Goal: Task Accomplishment & Management: Complete application form

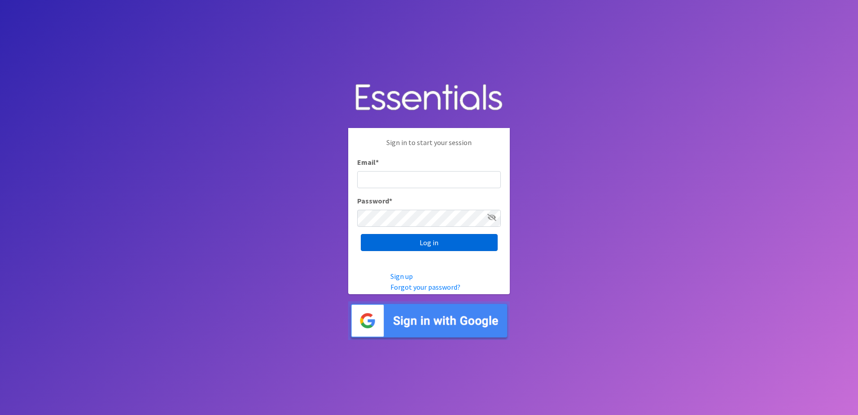
type input "[EMAIL_ADDRESS][DOMAIN_NAME]"
click at [423, 244] on input "Log in" at bounding box center [429, 242] width 137 height 17
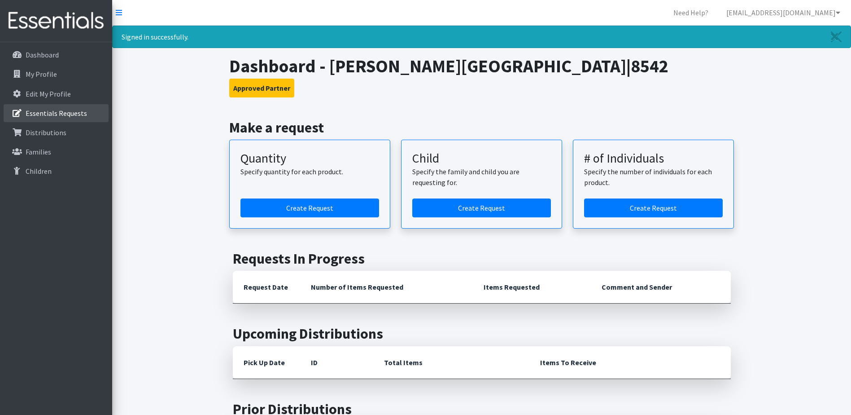
click at [29, 111] on p "Essentials Requests" at bounding box center [56, 113] width 61 height 9
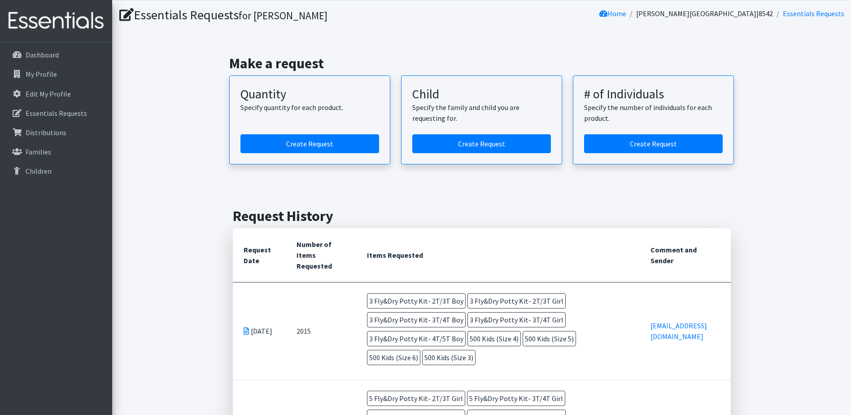
scroll to position [45, 0]
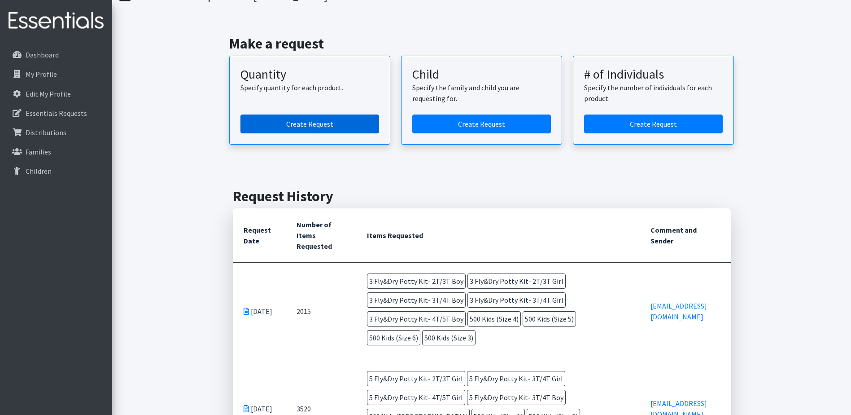
click at [300, 127] on link "Create Request" at bounding box center [309, 123] width 139 height 19
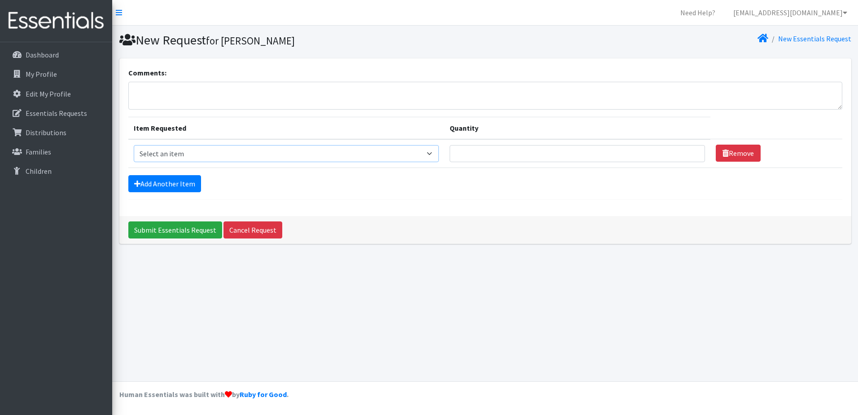
click at [435, 152] on select "Select an item F&D Men L/XL (38-50in waist) x48 F&D Men S/M (28-40in waist) x56…" at bounding box center [286, 153] width 305 height 17
select select "1216"
click at [134, 145] on select "Select an item F&D Men L/XL (38-50in waist) x48 F&D Men S/M (28-40in waist) x56…" at bounding box center [286, 153] width 305 height 17
click at [621, 154] on input "Quantity" at bounding box center [577, 153] width 255 height 17
click at [66, 112] on p "Essentials Requests" at bounding box center [56, 113] width 61 height 9
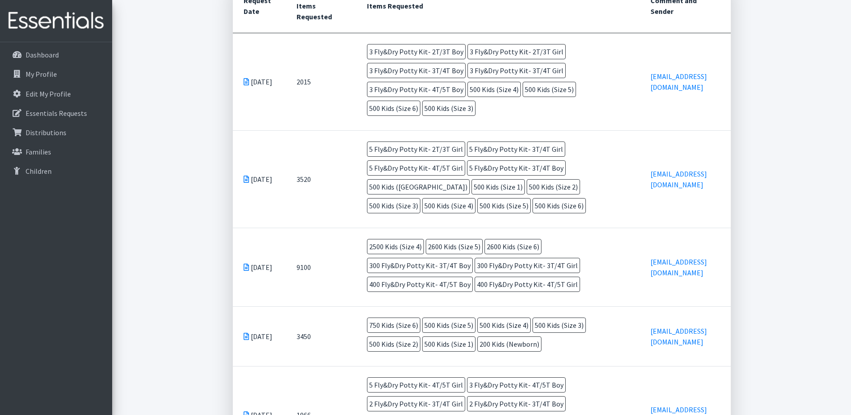
scroll to position [269, 0]
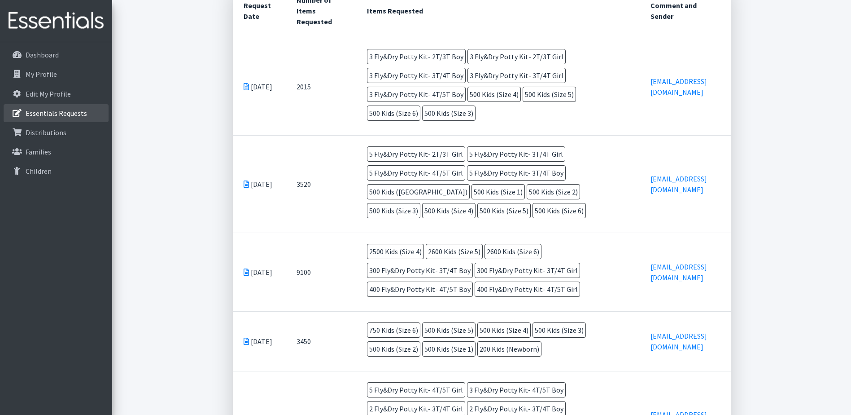
click at [80, 117] on p "Essentials Requests" at bounding box center [56, 113] width 61 height 9
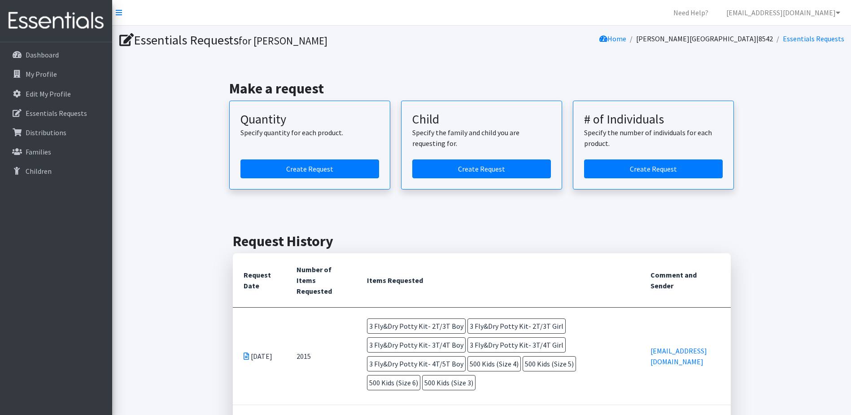
click at [314, 154] on article "Quantity Specify quantity for each product. Create Request" at bounding box center [309, 144] width 161 height 89
click at [312, 175] on link "Create Request" at bounding box center [309, 168] width 139 height 19
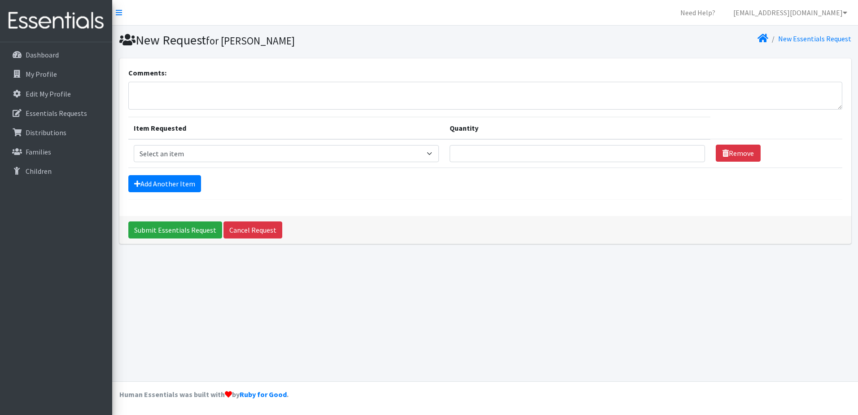
click at [284, 164] on td "Item Requested Select an item F&D Men L/XL (38-50in waist) x48 F&D Men S/M (28-…" at bounding box center [286, 153] width 316 height 29
click at [286, 162] on td "Item Requested Select an item F&D Men L/XL (38-50in waist) x48 F&D Men S/M (28-…" at bounding box center [286, 153] width 316 height 29
click at [291, 158] on select "Select an item F&D Men L/XL (38-50in waist) x48 F&D Men S/M (28-40in waist) x56…" at bounding box center [286, 153] width 305 height 17
select select "1201"
click at [134, 145] on select "Select an item F&D Men L/XL (38-50in waist) x48 F&D Men S/M (28-40in waist) x56…" at bounding box center [286, 153] width 305 height 17
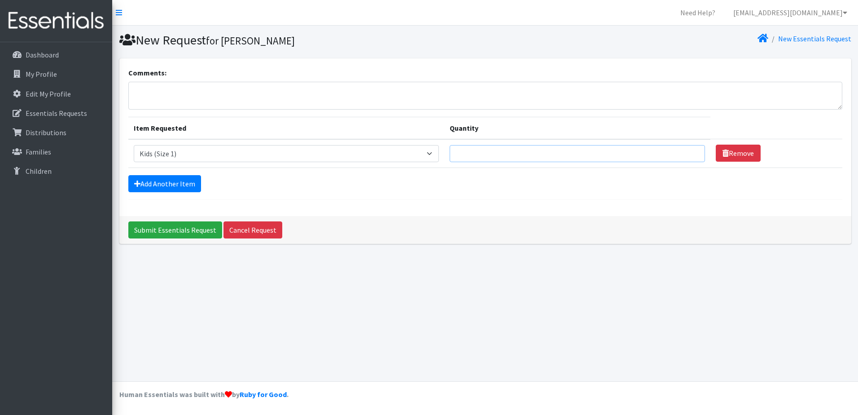
click at [482, 153] on input "Quantity" at bounding box center [577, 153] width 255 height 17
type input "750"
click at [195, 184] on link "Add Another Item" at bounding box center [164, 183] width 73 height 17
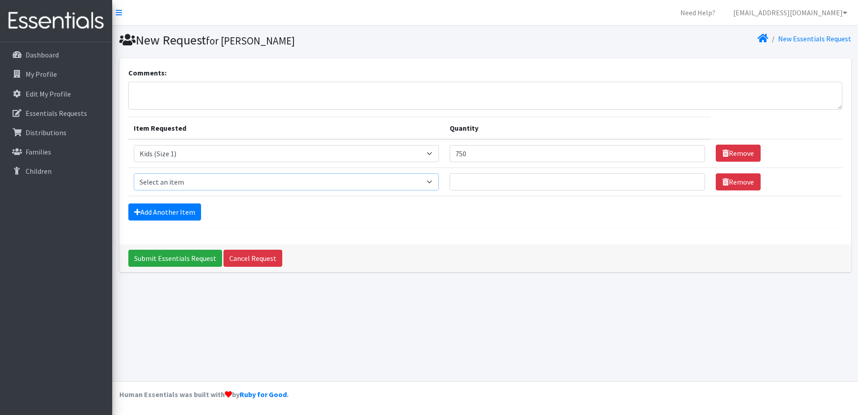
click at [195, 183] on select "Select an item F&D Men L/XL (38-50in waist) x48 F&D Men S/M (28-40in waist) x56…" at bounding box center [286, 181] width 305 height 17
select select "1202"
click at [134, 173] on select "Select an item F&D Men L/XL (38-50in waist) x48 F&D Men S/M (28-40in waist) x56…" at bounding box center [286, 181] width 305 height 17
click at [476, 181] on input "Quantity" at bounding box center [577, 181] width 255 height 17
type input "500"
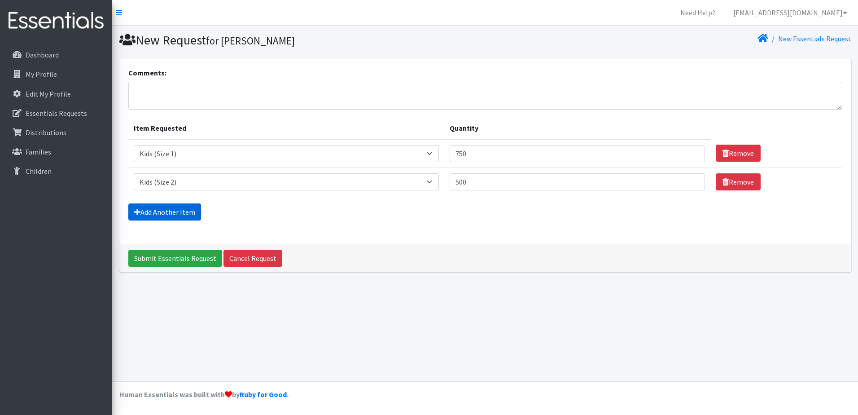
click at [142, 211] on link "Add Another Item" at bounding box center [164, 211] width 73 height 17
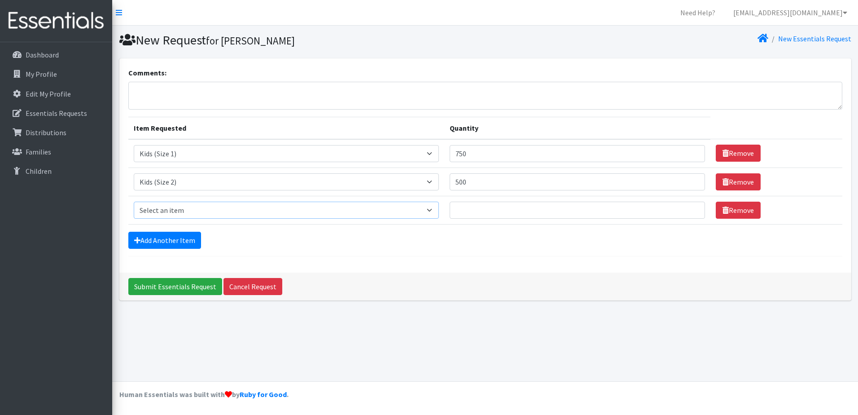
click at [181, 210] on select "Select an item F&D Men L/XL (38-50in waist) x48 F&D Men S/M (28-40in waist) x56…" at bounding box center [286, 209] width 305 height 17
select select "1221"
click at [134, 201] on select "Select an item F&D Men L/XL (38-50in waist) x48 F&D Men S/M (28-40in waist) x56…" at bounding box center [286, 209] width 305 height 17
click at [513, 210] on input "Quantity" at bounding box center [577, 209] width 255 height 17
type input "500"
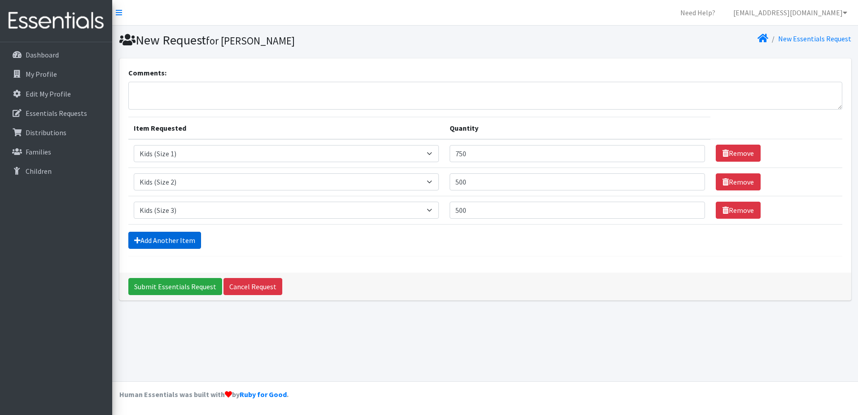
click at [172, 242] on link "Add Another Item" at bounding box center [164, 239] width 73 height 17
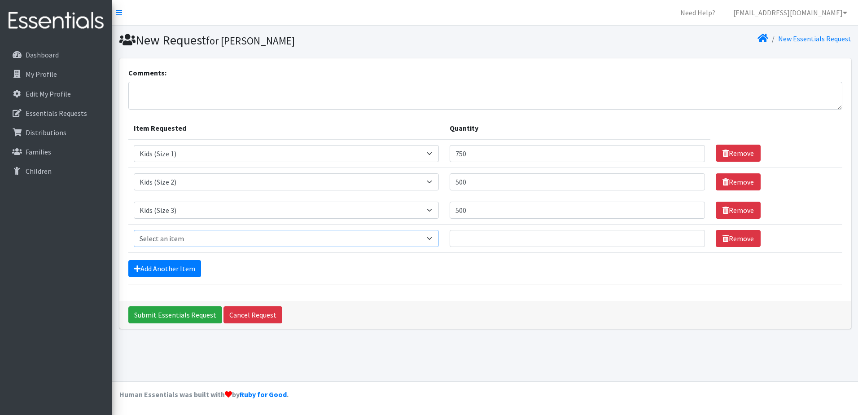
click at [185, 243] on select "Select an item F&D Men L/XL (38-50in waist) x48 F&D Men S/M (28-40in waist) x56…" at bounding box center [286, 238] width 305 height 17
select select "1213"
click at [134, 230] on select "Select an item F&D Men L/XL (38-50in waist) x48 F&D Men S/M (28-40in waist) x56…" at bounding box center [286, 238] width 305 height 17
click at [508, 242] on input "Quantity" at bounding box center [577, 238] width 255 height 17
type input "1000"
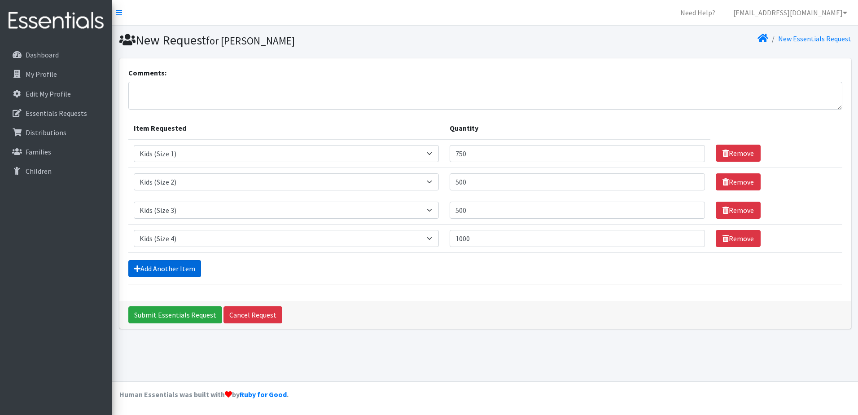
click at [175, 262] on link "Add Another Item" at bounding box center [164, 268] width 73 height 17
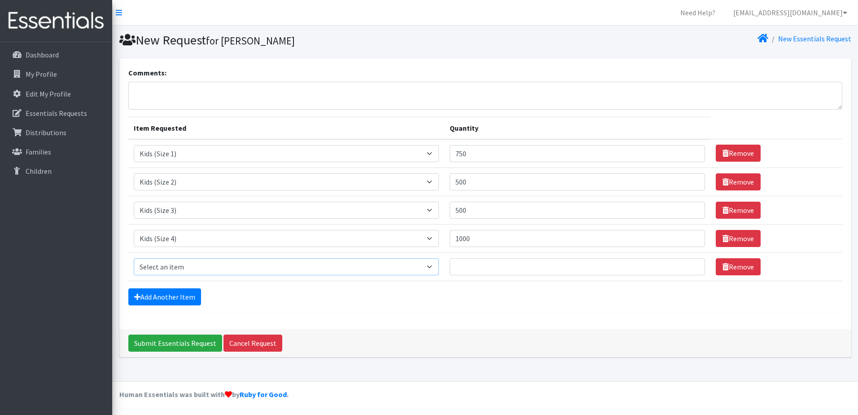
click at [192, 264] on select "Select an item F&D Men L/XL (38-50in waist) x48 F&D Men S/M (28-40in waist) x56…" at bounding box center [286, 266] width 305 height 17
select select "1214"
click at [134, 258] on select "Select an item F&D Men L/XL (38-50in waist) x48 F&D Men S/M (28-40in waist) x56…" at bounding box center [286, 266] width 305 height 17
click at [523, 268] on input "Quantity" at bounding box center [577, 266] width 255 height 17
type input "1000"
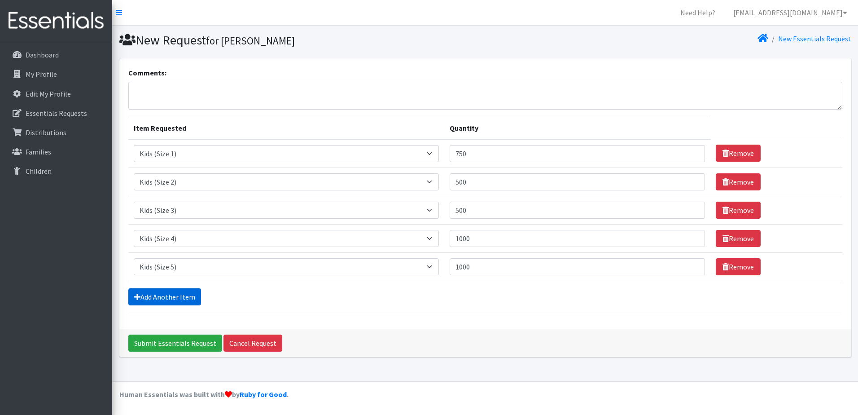
click at [164, 301] on link "Add Another Item" at bounding box center [164, 296] width 73 height 17
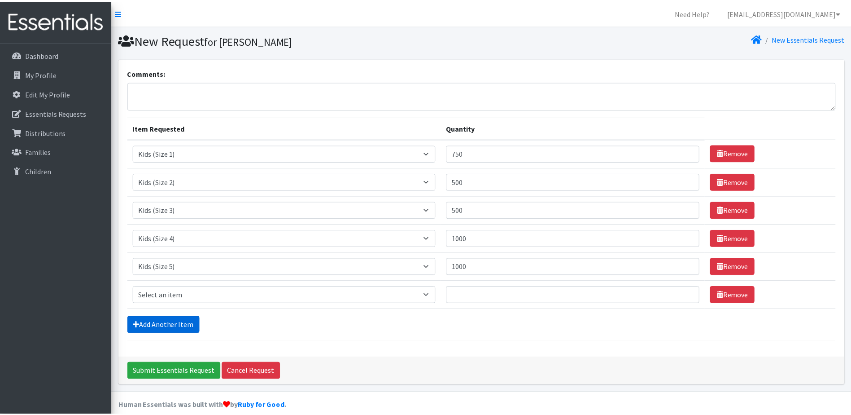
scroll to position [11, 0]
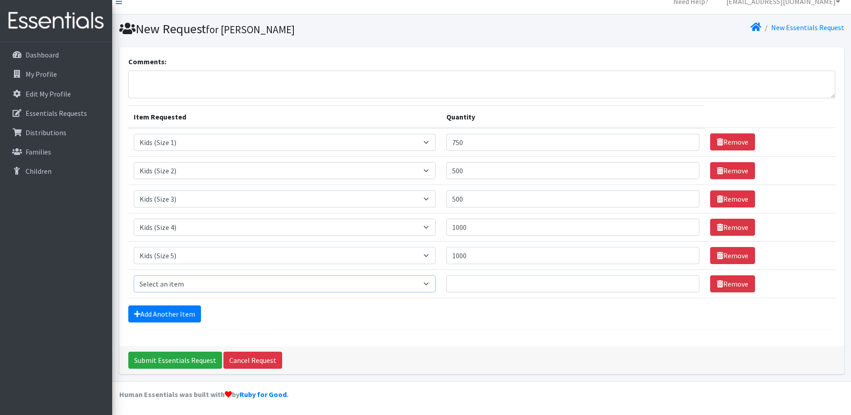
click at [186, 286] on select "Select an item F&D Men L/XL (38-50in waist) x48 F&D Men S/M (28-40in waist) x56…" at bounding box center [285, 283] width 302 height 17
select select "1216"
click at [134, 275] on select "Select an item F&D Men L/XL (38-50in waist) x48 F&D Men S/M (28-40in waist) x56…" at bounding box center [285, 283] width 302 height 17
click at [506, 286] on input "Quantity" at bounding box center [572, 283] width 253 height 17
type input "1000"
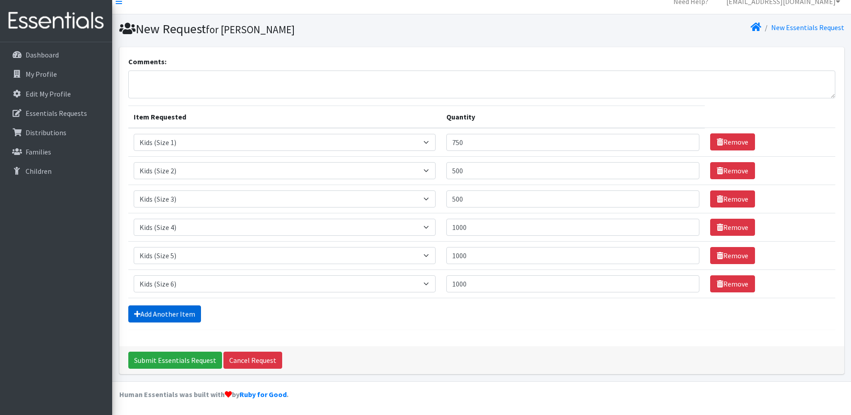
click at [167, 309] on link "Add Another Item" at bounding box center [164, 313] width 73 height 17
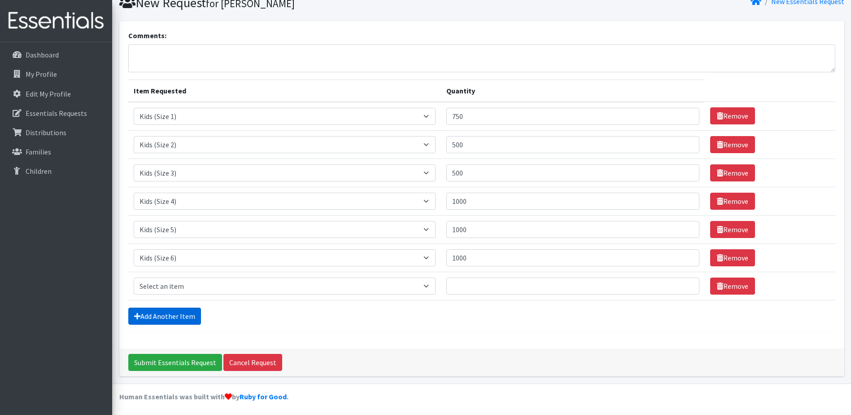
scroll to position [39, 0]
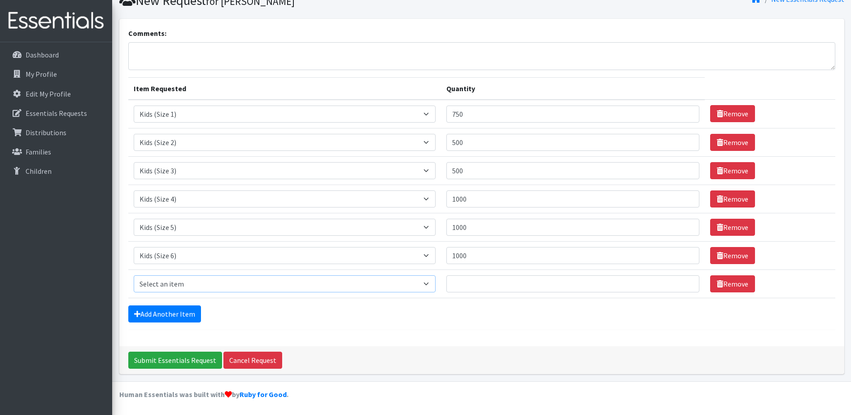
click at [181, 278] on select "Select an item F&D Men L/XL (38-50in waist) x48 F&D Men S/M (28-40in waist) x56…" at bounding box center [285, 283] width 302 height 17
select select "15541"
click at [134, 275] on select "Select an item F&D Men L/XL (38-50in waist) x48 F&D Men S/M (28-40in waist) x56…" at bounding box center [285, 283] width 302 height 17
click at [467, 287] on input "Quantity" at bounding box center [572, 283] width 253 height 17
type input "10"
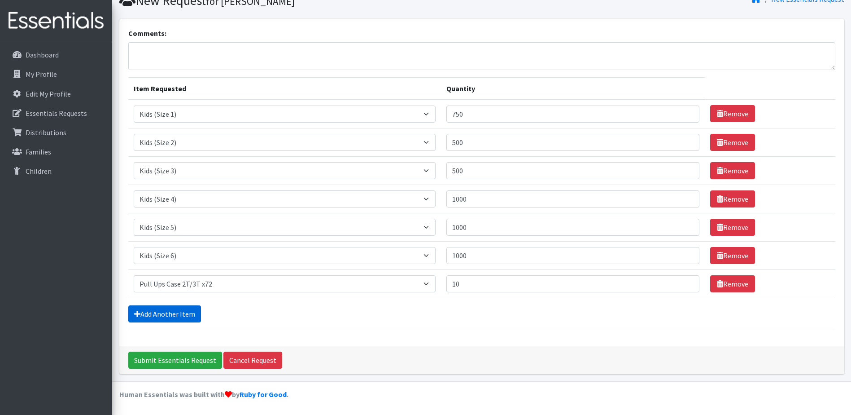
click at [182, 317] on link "Add Another Item" at bounding box center [164, 313] width 73 height 17
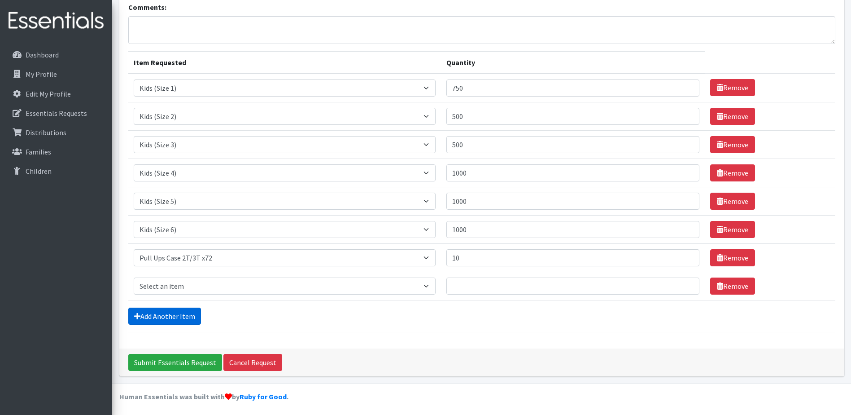
scroll to position [68, 0]
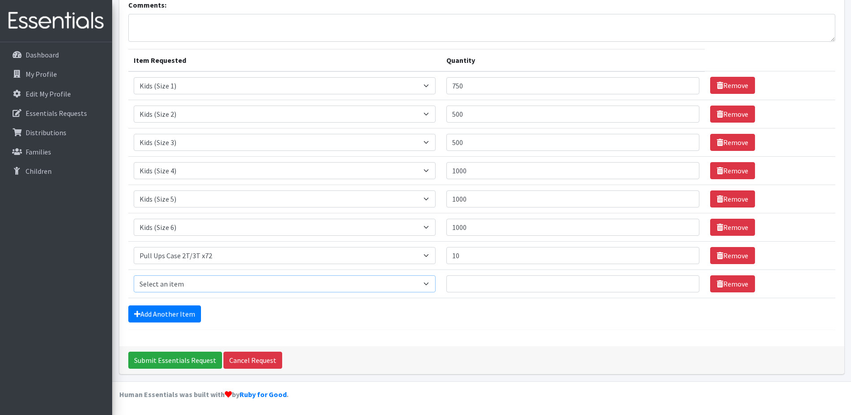
click at [189, 287] on select "Select an item F&D Men L/XL (38-50in waist) x48 F&D Men S/M (28-40in waist) x56…" at bounding box center [285, 283] width 302 height 17
select select "15512"
click at [134, 275] on select "Select an item F&D Men L/XL (38-50in waist) x48 F&D Men S/M (28-40in waist) x56…" at bounding box center [285, 283] width 302 height 17
click at [498, 275] on input "Quantity" at bounding box center [572, 283] width 253 height 17
type input "10"
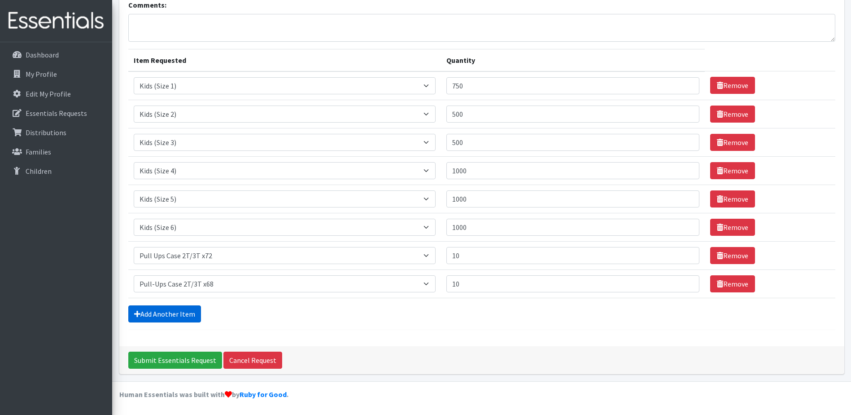
click at [170, 314] on link "Add Another Item" at bounding box center [164, 313] width 73 height 17
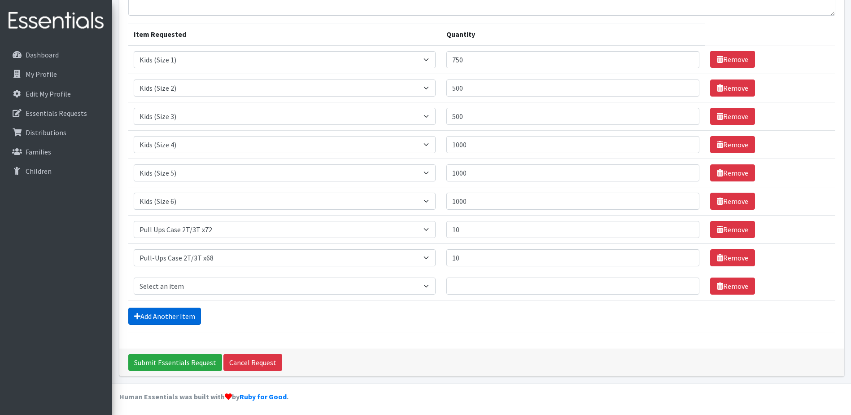
scroll to position [96, 0]
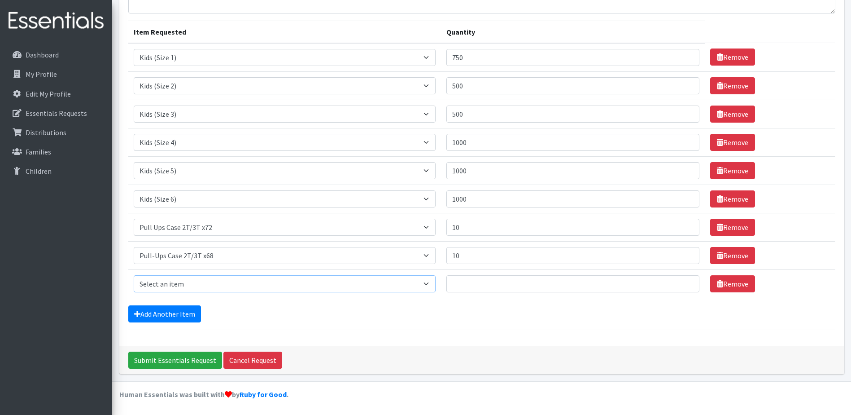
click at [186, 287] on select "Select an item F&D Men L/XL (38-50in waist) x48 F&D Men S/M (28-40in waist) x56…" at bounding box center [285, 283] width 302 height 17
select select "15513"
click at [134, 275] on select "Select an item F&D Men L/XL (38-50in waist) x48 F&D Men S/M (28-40in waist) x56…" at bounding box center [285, 283] width 302 height 17
click at [514, 276] on input "Quantity" at bounding box center [572, 283] width 253 height 17
type input "10"
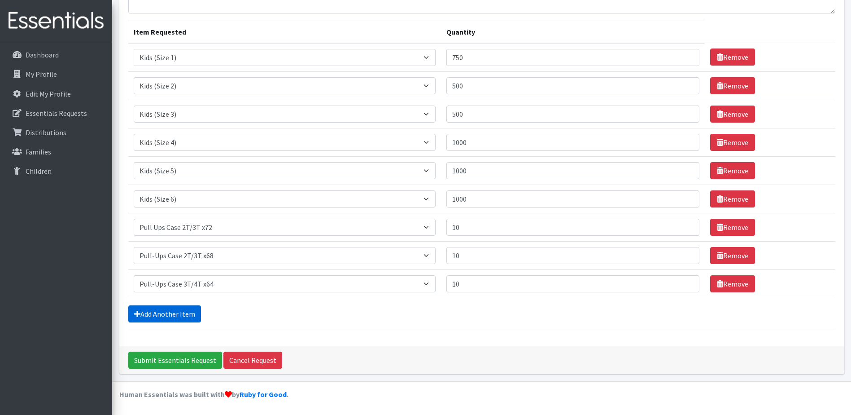
click at [157, 315] on link "Add Another Item" at bounding box center [164, 313] width 73 height 17
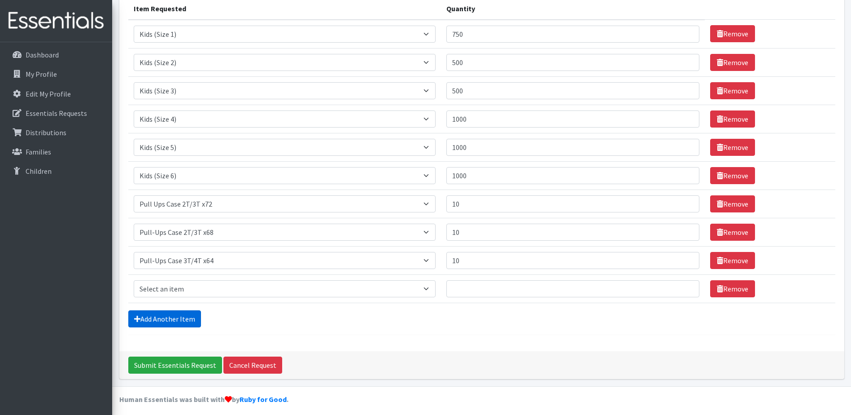
scroll to position [124, 0]
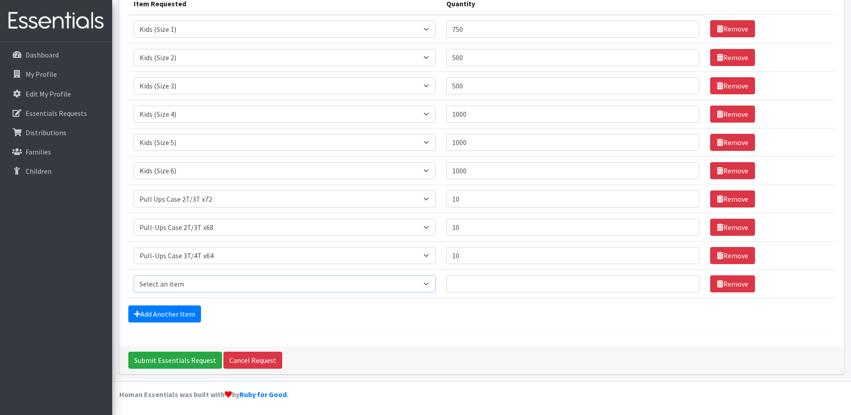
click at [209, 284] on select "Select an item F&D Men L/XL (38-50in waist) x48 F&D Men S/M (28-40in waist) x56…" at bounding box center [285, 283] width 302 height 17
select select "15514"
click at [134, 275] on select "Select an item F&D Men L/XL (38-50in waist) x48 F&D Men S/M (28-40in waist) x56…" at bounding box center [285, 283] width 302 height 17
click at [509, 283] on input "Quantity" at bounding box center [572, 283] width 253 height 17
type input "10"
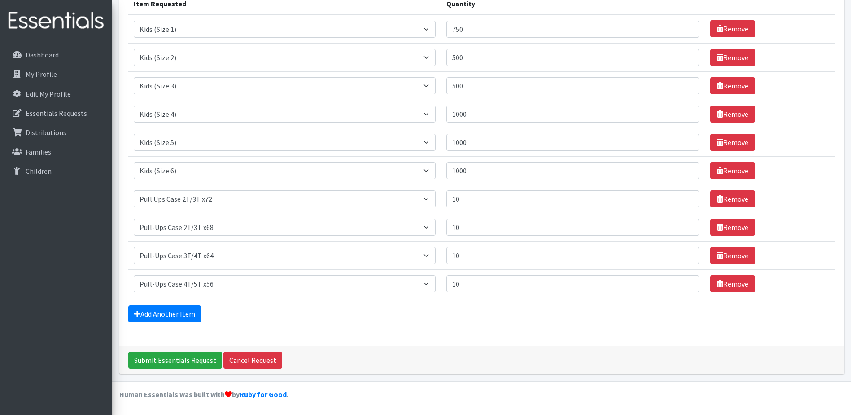
click at [172, 323] on form "Comments: Item Requested Quantity Item Requested Select an item F&D Men L/XL (3…" at bounding box center [481, 136] width 707 height 387
click at [173, 319] on link "Add Another Item" at bounding box center [164, 313] width 73 height 17
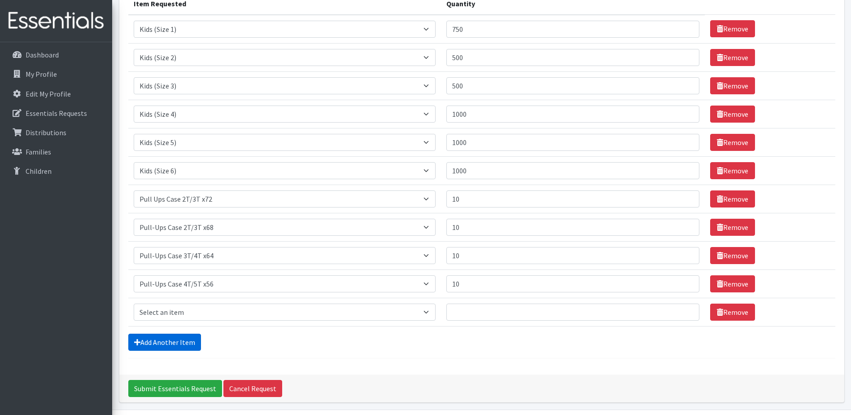
scroll to position [153, 0]
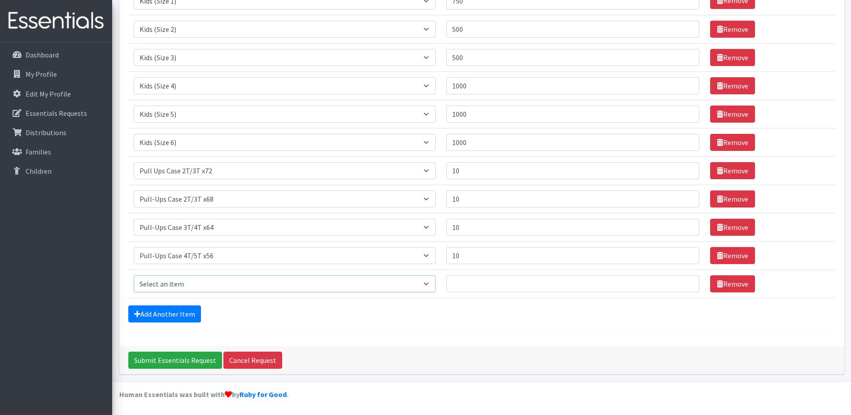
click at [261, 287] on select "Select an item F&D Men L/XL (38-50in waist) x48 F&D Men S/M (28-40in waist) x56…" at bounding box center [285, 283] width 302 height 17
select select "15511"
click at [134, 275] on select "Select an item F&D Men L/XL (38-50in waist) x48 F&D Men S/M (28-40in waist) x56…" at bounding box center [285, 283] width 302 height 17
click at [500, 286] on input "Quantity" at bounding box center [572, 283] width 253 height 17
type input "10"
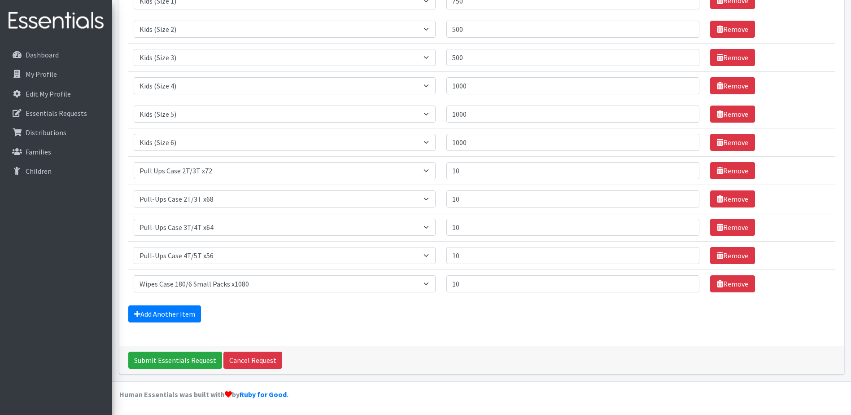
click at [366, 311] on div "Add Another Item" at bounding box center [481, 313] width 707 height 17
click at [182, 310] on link "Add Another Item" at bounding box center [164, 313] width 73 height 17
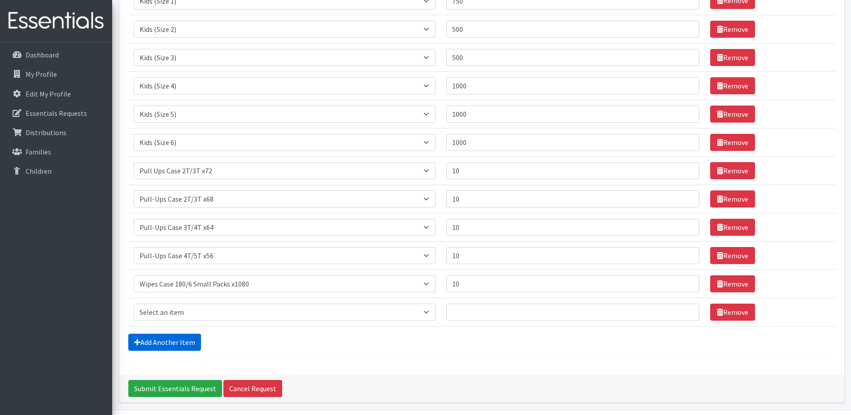
scroll to position [181, 0]
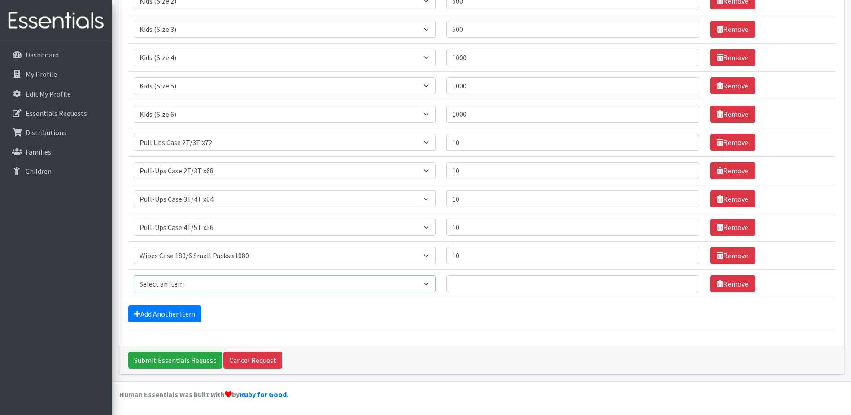
click at [209, 284] on select "Select an item F&D Men L/XL (38-50in waist) x48 F&D Men S/M (28-40in waist) x56…" at bounding box center [285, 283] width 302 height 17
click at [282, 284] on select "Select an item F&D Men L/XL (38-50in waist) x48 F&D Men S/M (28-40in waist) x56…" at bounding box center [285, 283] width 302 height 17
select select "15349"
click at [134, 275] on select "Select an item F&D Men L/XL (38-50in waist) x48 F&D Men S/M (28-40in waist) x56…" at bounding box center [285, 283] width 302 height 17
click at [501, 282] on input "Quantity" at bounding box center [572, 283] width 253 height 17
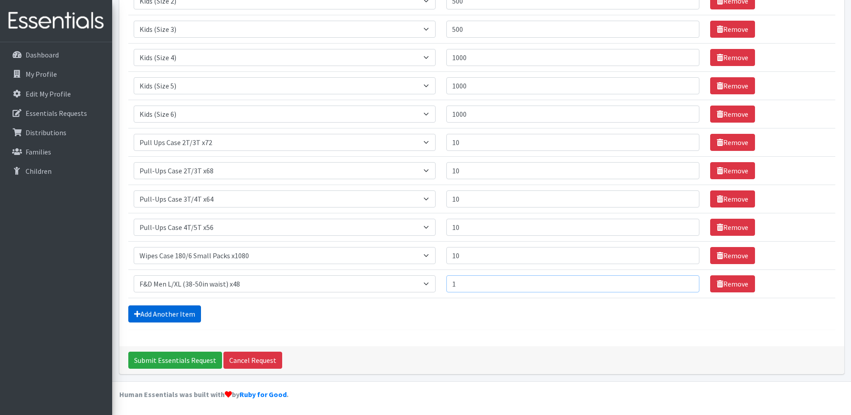
type input "1"
click at [166, 316] on link "Add Another Item" at bounding box center [164, 313] width 73 height 17
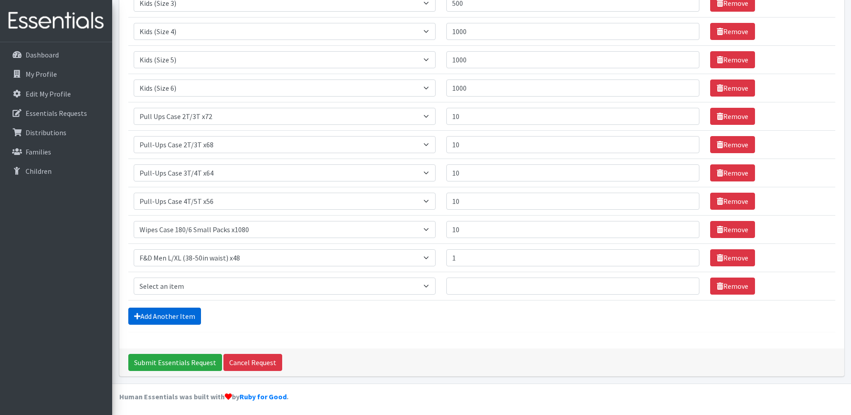
scroll to position [209, 0]
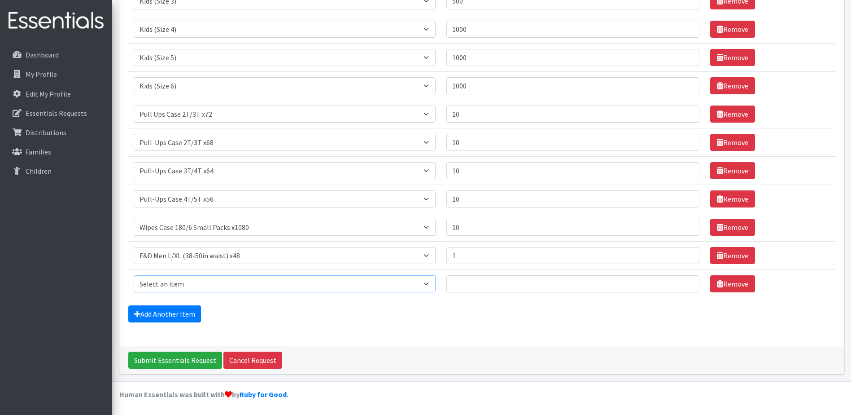
click at [176, 282] on select "Select an item F&D Men L/XL (38-50in waist) x48 F&D Men S/M (28-40in waist) x56…" at bounding box center [285, 283] width 302 height 17
select select "15346"
click at [134, 275] on select "Select an item F&D Men L/XL (38-50in waist) x48 F&D Men S/M (28-40in waist) x56…" at bounding box center [285, 283] width 302 height 17
click at [485, 284] on input "Quantity" at bounding box center [572, 283] width 253 height 17
type input "1"
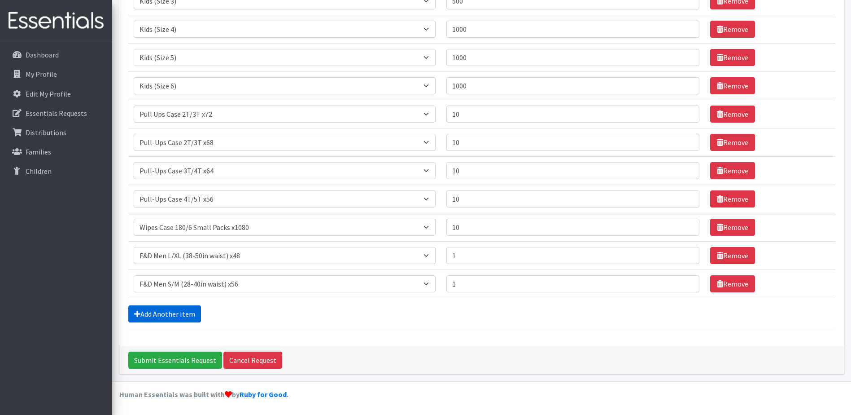
click at [188, 319] on link "Add Another Item" at bounding box center [164, 313] width 73 height 17
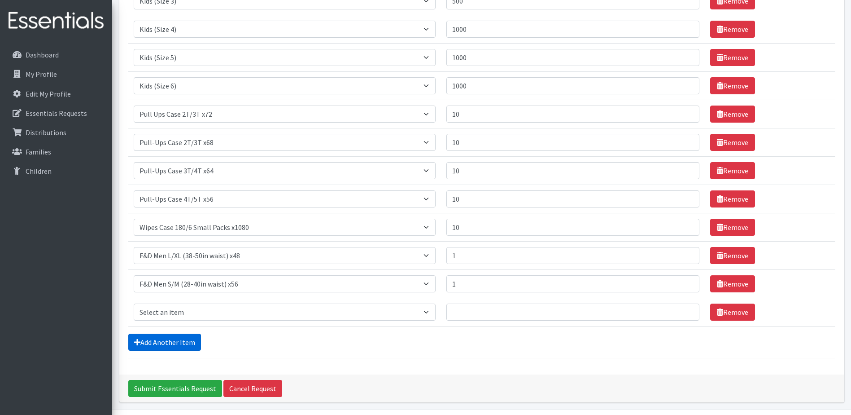
scroll to position [237, 0]
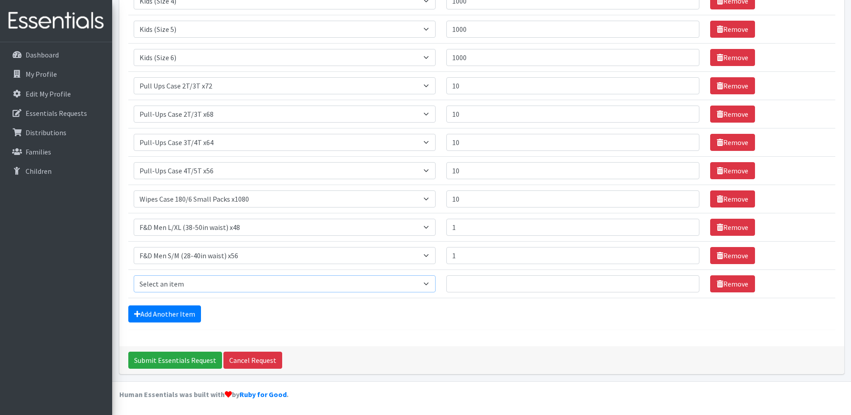
click at [199, 287] on select "Select an item F&D Men L/XL (38-50in waist) x48 F&D Men S/M (28-40in waist) x56…" at bounding box center [285, 283] width 302 height 17
select select "15351"
click at [134, 275] on select "Select an item F&D Men L/XL (38-50in waist) x48 F&D Men S/M (28-40in waist) x56…" at bounding box center [285, 283] width 302 height 17
click at [507, 293] on td "Quantity" at bounding box center [573, 283] width 264 height 28
click at [506, 283] on input "Quantity" at bounding box center [572, 283] width 253 height 17
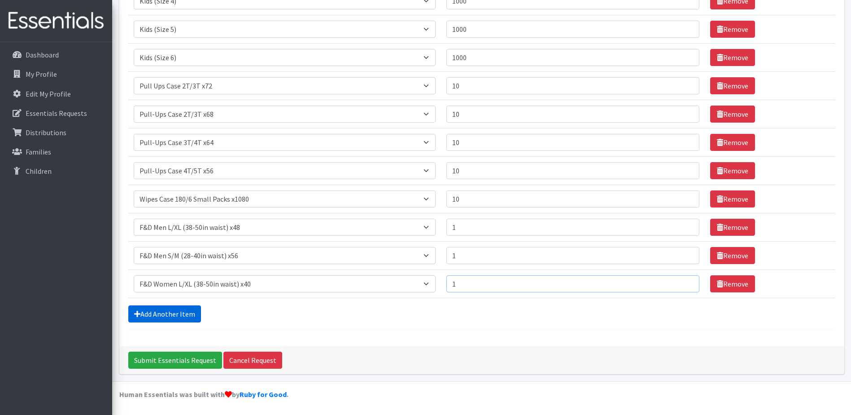
type input "1"
click at [171, 318] on link "Add Another Item" at bounding box center [164, 313] width 73 height 17
click at [211, 279] on select "Select an item F&D Men L/XL (38-50in waist) x48 F&D Men S/M (28-40in waist) x56…" at bounding box center [285, 283] width 302 height 17
select select "15350"
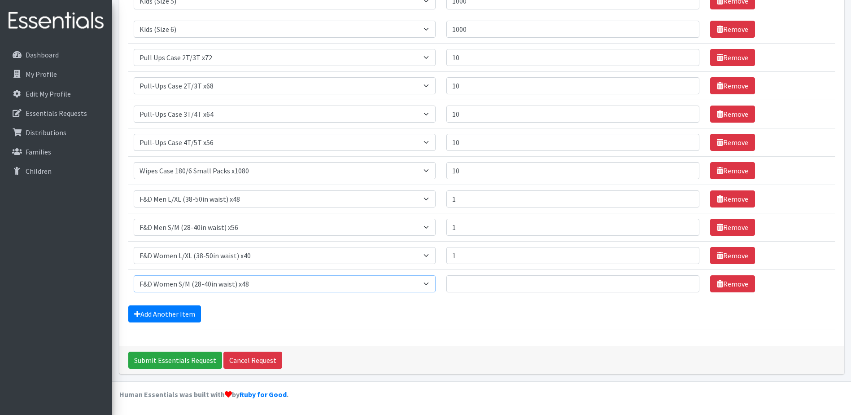
click at [134, 275] on select "Select an item F&D Men L/XL (38-50in waist) x48 F&D Men S/M (28-40in waist) x56…" at bounding box center [285, 283] width 302 height 17
click at [500, 282] on input "Quantity" at bounding box center [572, 283] width 253 height 17
type input "1"
click at [181, 317] on link "Add Another Item" at bounding box center [164, 313] width 73 height 17
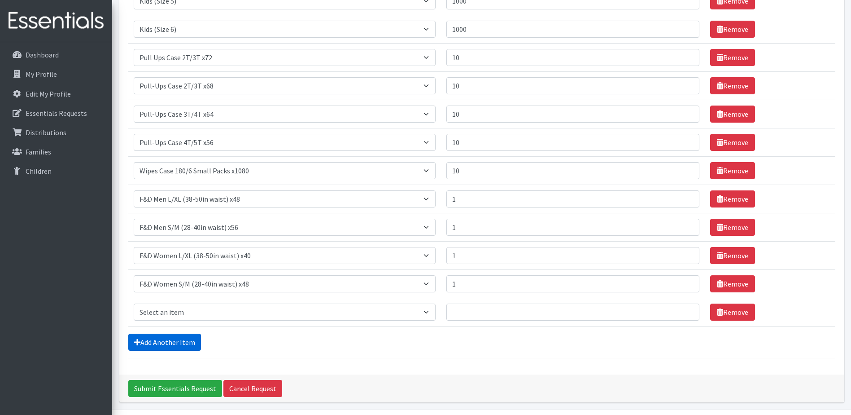
scroll to position [294, 0]
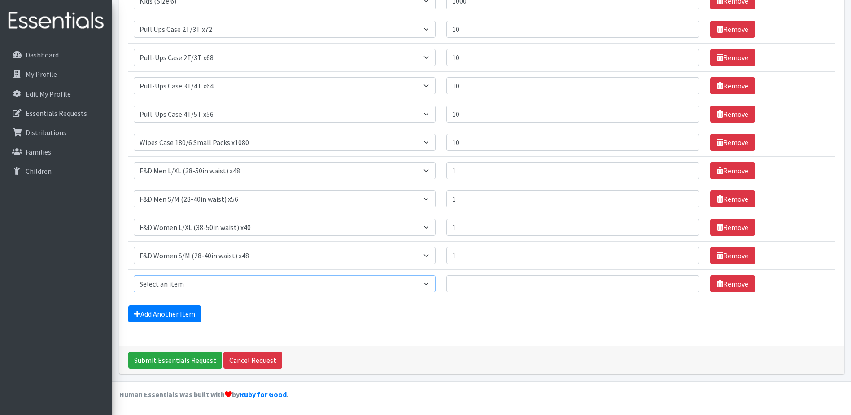
click at [193, 286] on select "Select an item F&D Men L/XL (38-50in waist) x48 F&D Men S/M (28-40in waist) x56…" at bounding box center [285, 283] width 302 height 17
select select "11138"
click at [134, 275] on select "Select an item F&D Men L/XL (38-50in waist) x48 F&D Men S/M (28-40in waist) x56…" at bounding box center [285, 283] width 302 height 17
click at [496, 282] on input "Quantity" at bounding box center [572, 283] width 253 height 17
type input "1"
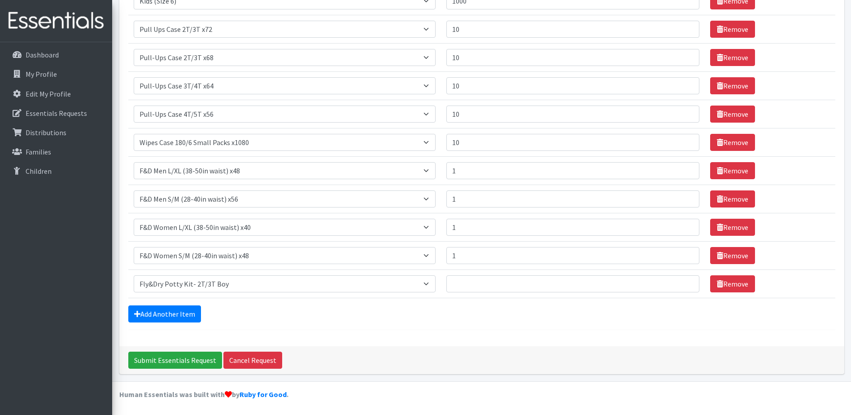
click at [350, 329] on hr at bounding box center [481, 329] width 707 height 0
click at [467, 281] on input "Quantity" at bounding box center [572, 283] width 253 height 17
type input "2"
click at [192, 314] on link "Add Another Item" at bounding box center [164, 313] width 73 height 17
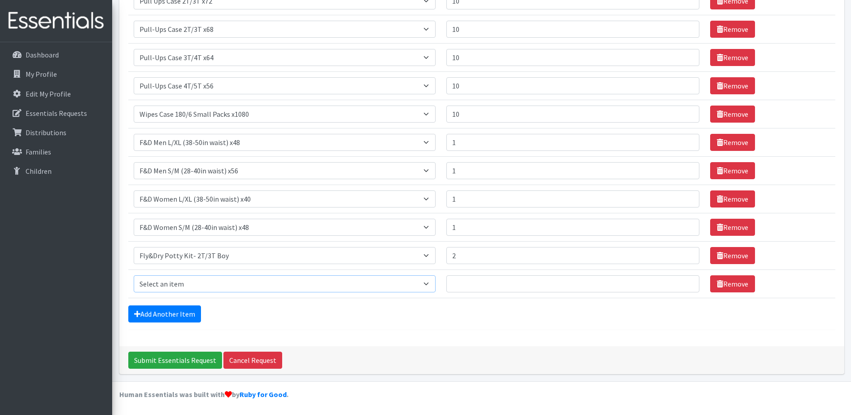
click at [195, 283] on select "Select an item F&D Men L/XL (38-50in waist) x48 F&D Men S/M (28-40in waist) x56…" at bounding box center [285, 283] width 302 height 17
select select "11139"
click at [134, 275] on select "Select an item F&D Men L/XL (38-50in waist) x48 F&D Men S/M (28-40in waist) x56…" at bounding box center [285, 283] width 302 height 17
click at [503, 286] on input "Quantity" at bounding box center [572, 283] width 253 height 17
type input "2"
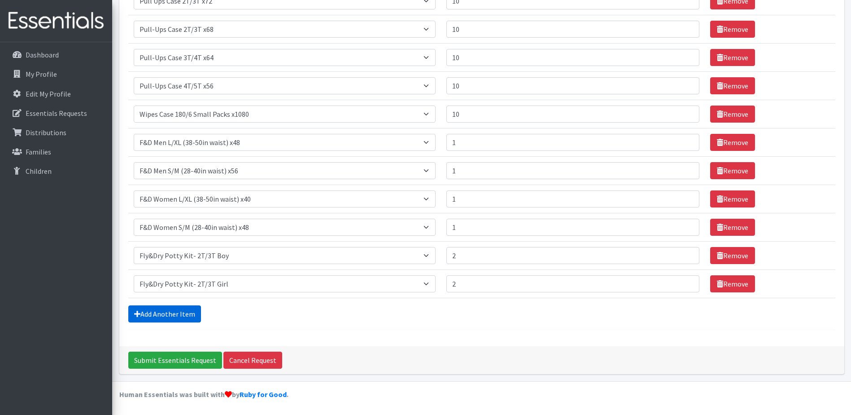
click at [194, 318] on link "Add Another Item" at bounding box center [164, 313] width 73 height 17
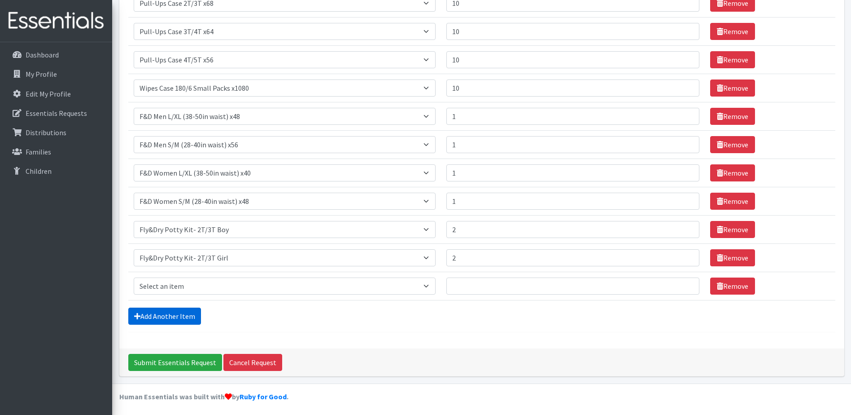
scroll to position [350, 0]
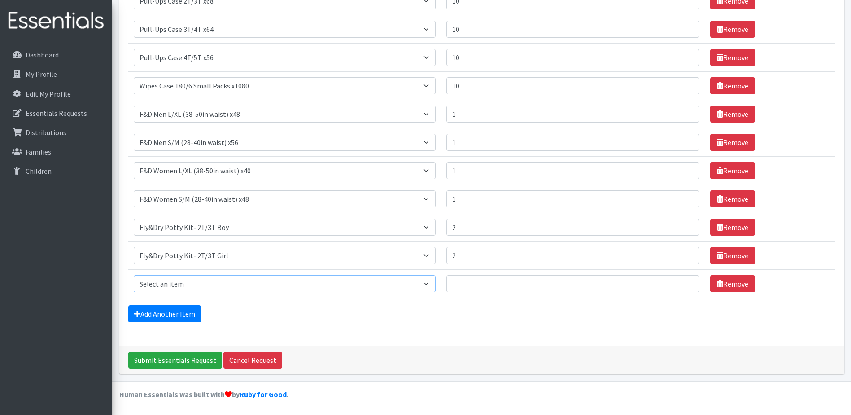
click at [226, 284] on select "Select an item F&D Men L/XL (38-50in waist) x48 F&D Men S/M (28-40in waist) x56…" at bounding box center [285, 283] width 302 height 17
select select "11140"
click at [134, 275] on select "Select an item F&D Men L/XL (38-50in waist) x48 F&D Men S/M (28-40in waist) x56…" at bounding box center [285, 283] width 302 height 17
click at [506, 289] on input "Quantity" at bounding box center [572, 283] width 253 height 17
type input "2"
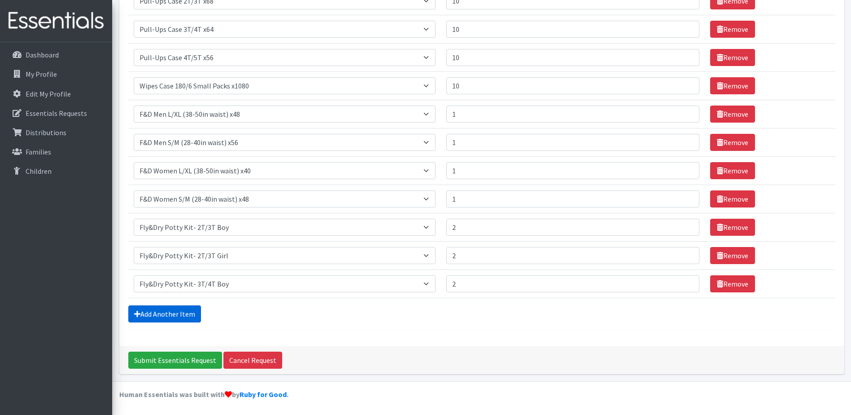
click at [171, 314] on link "Add Another Item" at bounding box center [164, 313] width 73 height 17
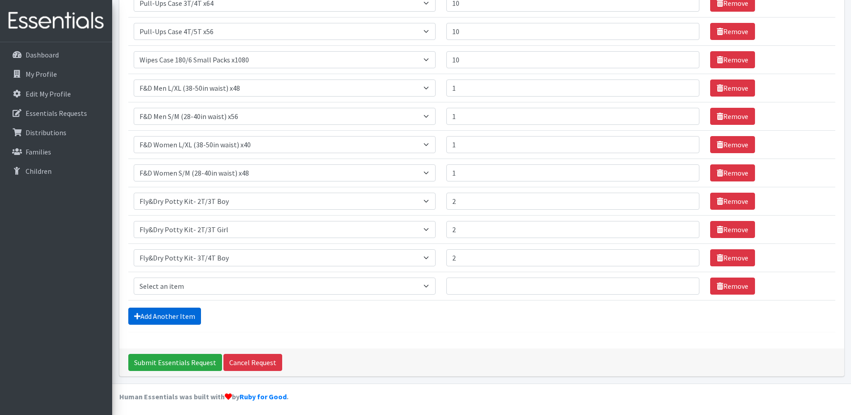
scroll to position [379, 0]
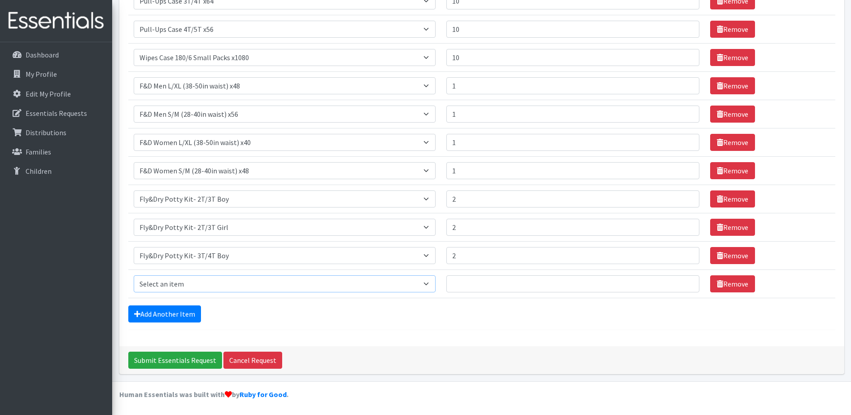
click at [217, 281] on select "Select an item F&D Men L/XL (38-50in waist) x48 F&D Men S/M (28-40in waist) x56…" at bounding box center [285, 283] width 302 height 17
select select "11141"
click at [134, 275] on select "Select an item F&D Men L/XL (38-50in waist) x48 F&D Men S/M (28-40in waist) x56…" at bounding box center [285, 283] width 302 height 17
click at [477, 279] on input "Quantity" at bounding box center [572, 283] width 253 height 17
type input "2"
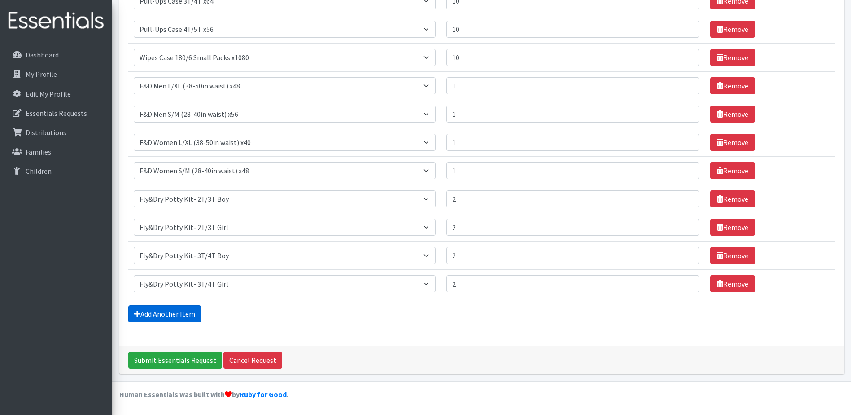
click at [175, 314] on link "Add Another Item" at bounding box center [164, 313] width 73 height 17
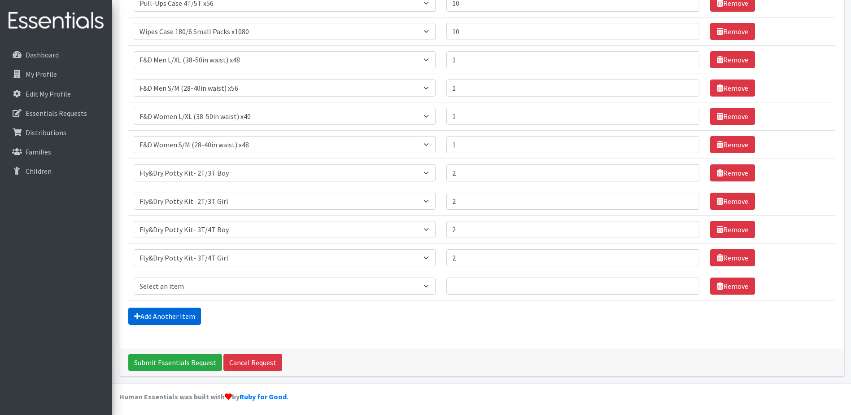
scroll to position [407, 0]
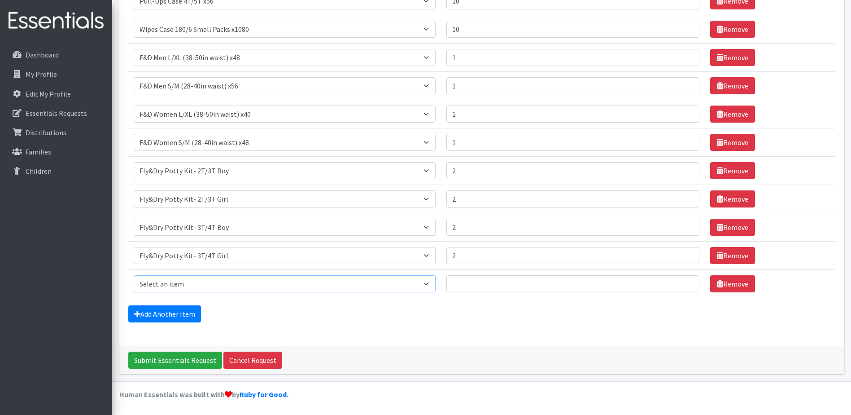
click at [196, 287] on select "Select an item F&D Men L/XL (38-50in waist) x48 F&D Men S/M (28-40in waist) x56…" at bounding box center [285, 283] width 302 height 17
select select "11142"
click at [134, 275] on select "Select an item F&D Men L/XL (38-50in waist) x48 F&D Men S/M (28-40in waist) x56…" at bounding box center [285, 283] width 302 height 17
click at [516, 287] on input "Quantity" at bounding box center [572, 283] width 253 height 17
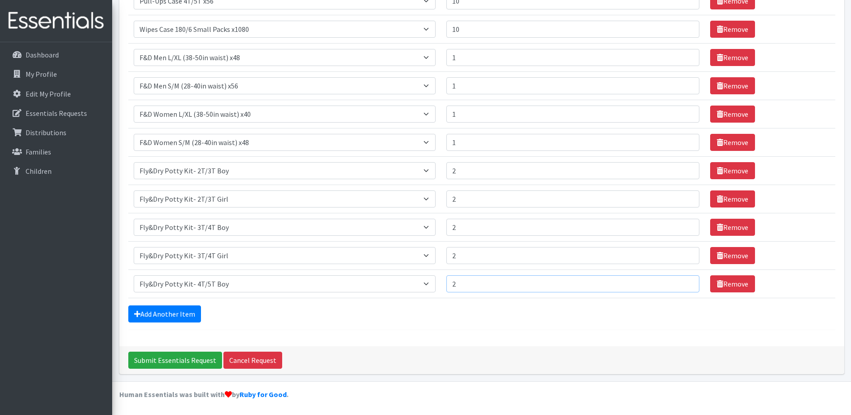
type input "2"
click at [481, 312] on div "Add Another Item" at bounding box center [481, 313] width 707 height 17
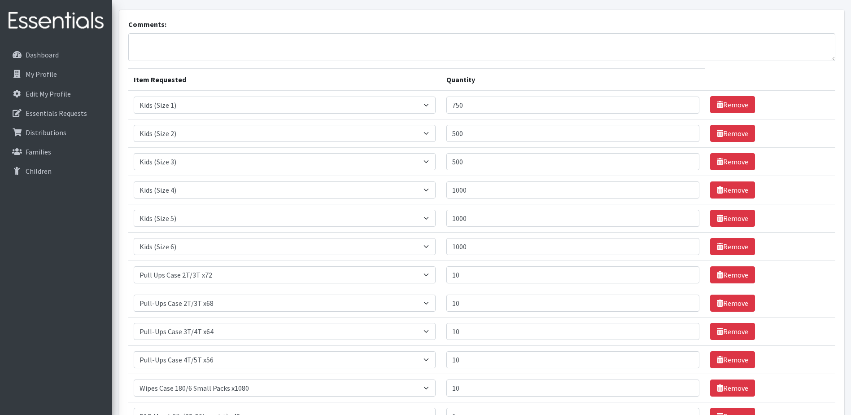
scroll to position [48, 0]
drag, startPoint x: 484, startPoint y: 103, endPoint x: 446, endPoint y: 106, distance: 37.8
click at [446, 108] on tr "Item Requested Select an item F&D Men L/XL (38-50in waist) x48 F&D Men S/M (28-…" at bounding box center [481, 105] width 707 height 29
type input "2"
type input "500"
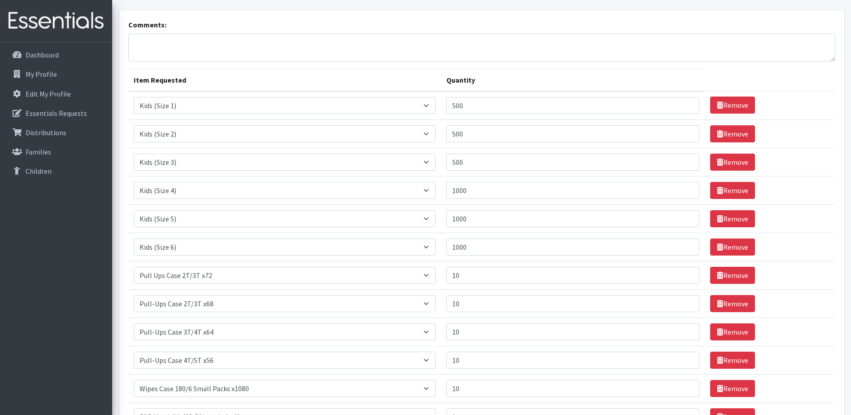
click at [814, 79] on table "Item Requested Quantity Item Requested Select an item F&D Men L/XL (38-50in wai…" at bounding box center [481, 363] width 707 height 588
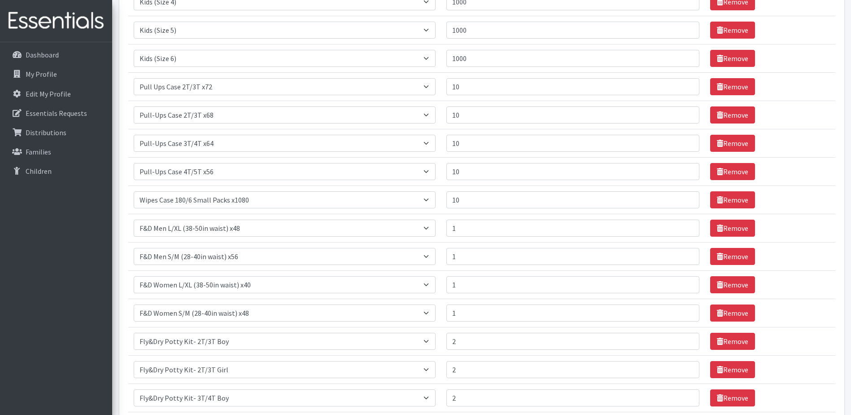
scroll to position [407, 0]
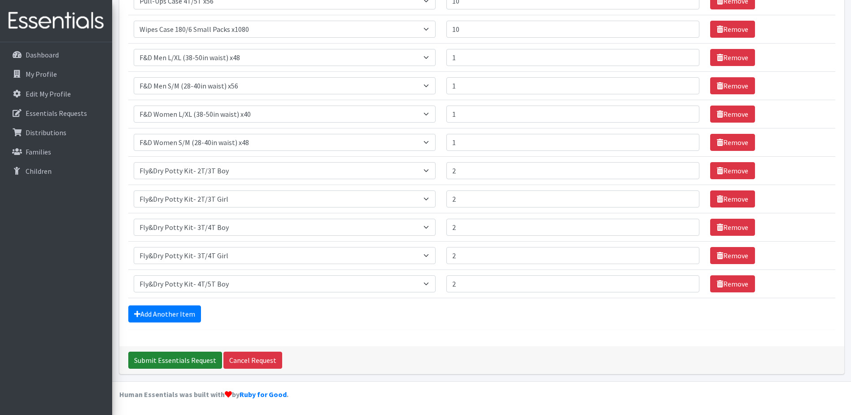
click at [170, 359] on input "Submit Essentials Request" at bounding box center [175, 359] width 94 height 17
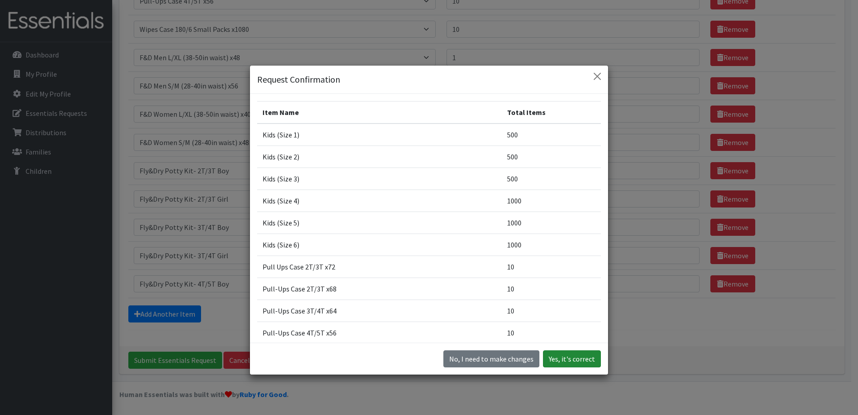
click at [569, 362] on button "Yes, it's correct" at bounding box center [572, 358] width 58 height 17
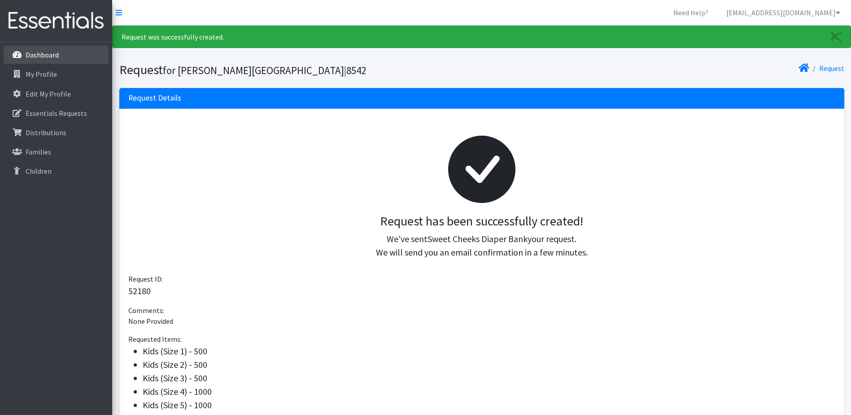
click at [49, 55] on p "Dashboard" at bounding box center [42, 54] width 33 height 9
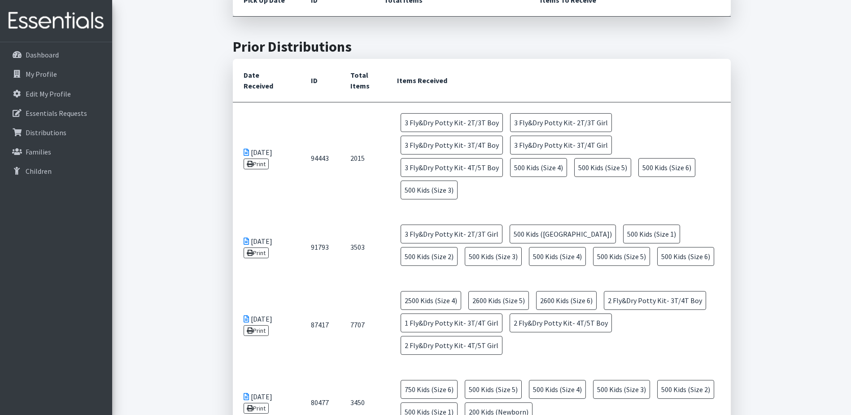
scroll to position [583, 0]
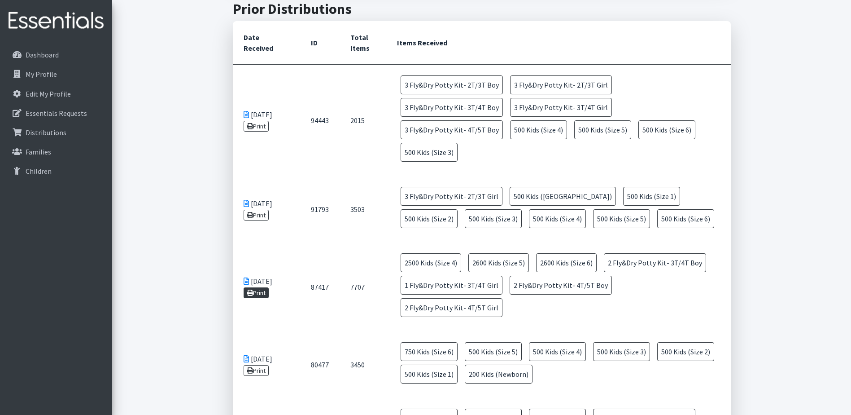
click at [253, 289] on icon at bounding box center [250, 292] width 6 height 6
click at [258, 210] on link "Print" at bounding box center [257, 215] width 26 height 11
click at [255, 121] on link "Print" at bounding box center [257, 126] width 26 height 11
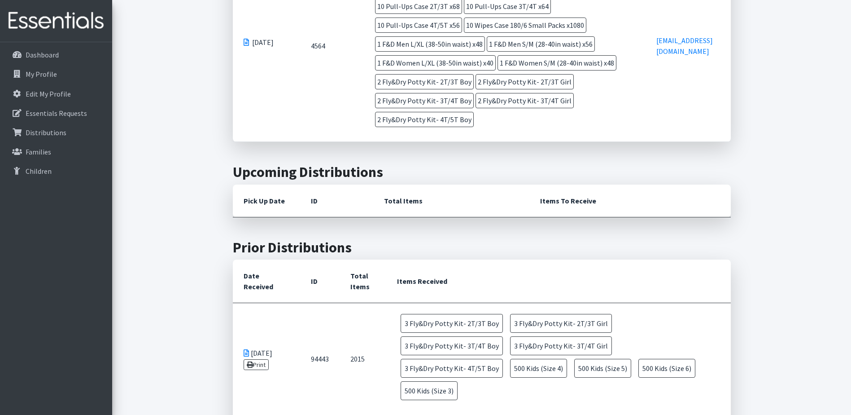
scroll to position [359, 0]
